Goal: Transaction & Acquisition: Purchase product/service

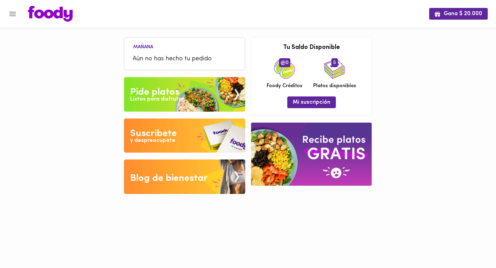
click at [169, 56] on span "Aún no has hecho tu pedido" at bounding box center [185, 58] width 104 height 9
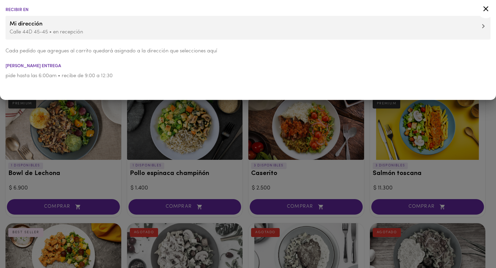
click at [487, 11] on icon at bounding box center [485, 8] width 9 height 9
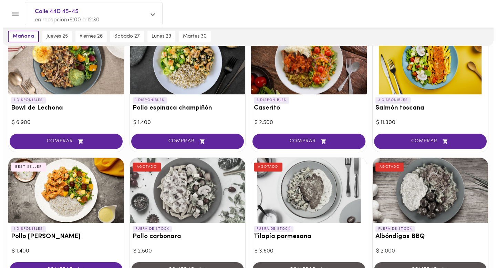
scroll to position [78, 0]
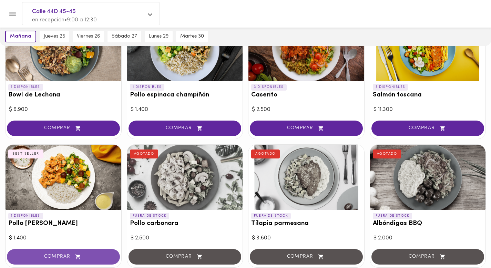
click at [46, 256] on span "COMPRAR" at bounding box center [63, 257] width 96 height 6
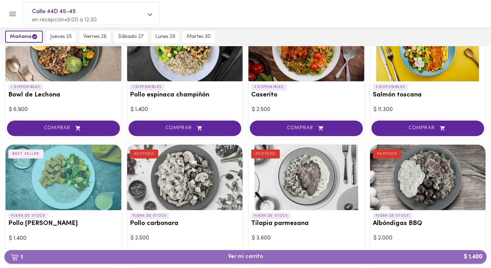
click at [236, 259] on span "1 Ver mi carrito $ 1.400" at bounding box center [245, 256] width 35 height 7
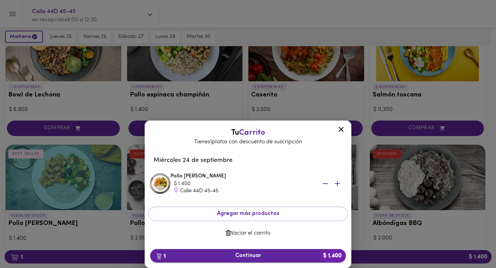
click at [272, 252] on span "1 Continuar $ 1.400" at bounding box center [248, 255] width 185 height 7
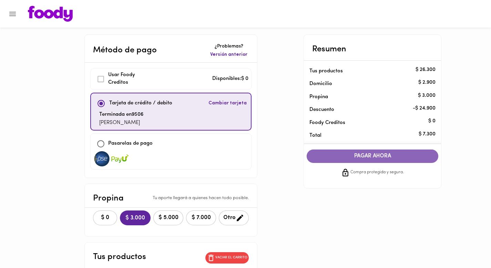
click at [357, 156] on span "PAGAR AHORA" at bounding box center [372, 156] width 118 height 7
